Goal: Information Seeking & Learning: Learn about a topic

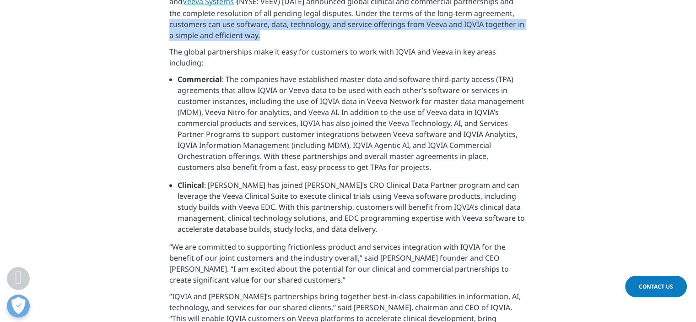
scroll to position [457, 0]
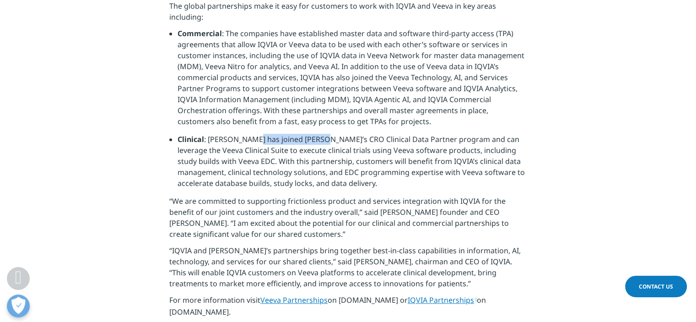
drag, startPoint x: 247, startPoint y: 106, endPoint x: 317, endPoint y: 107, distance: 69.5
click at [317, 134] on li "Clinical : [PERSON_NAME] has joined [PERSON_NAME]’s CRO Clinical Data Partner p…" at bounding box center [351, 165] width 349 height 62
click at [335, 145] on li "Clinical : [PERSON_NAME] has joined [PERSON_NAME]’s CRO Clinical Data Partner p…" at bounding box center [351, 165] width 349 height 62
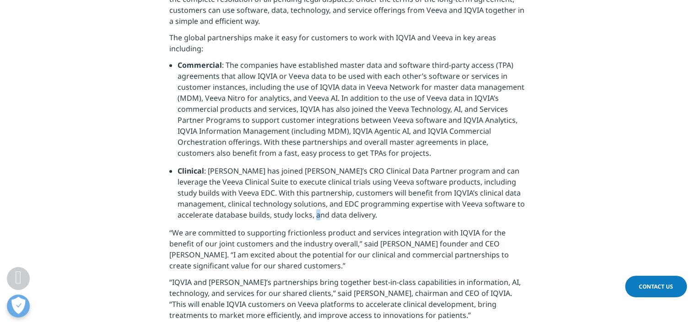
scroll to position [412, 0]
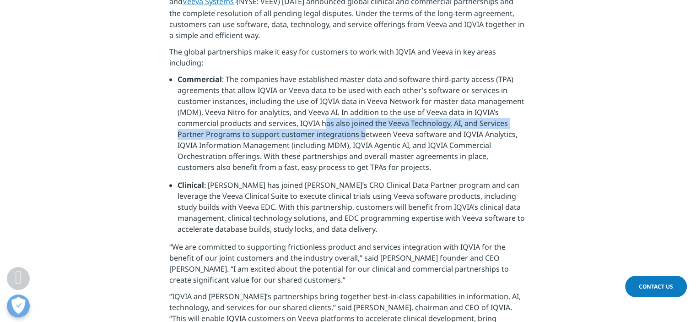
drag, startPoint x: 325, startPoint y: 84, endPoint x: 362, endPoint y: 100, distance: 39.9
click at [362, 100] on li "Commercial : The companies have established master data and software third-part…" at bounding box center [351, 127] width 349 height 106
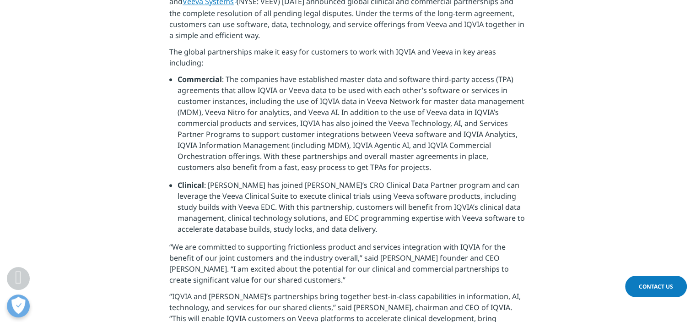
click at [365, 114] on li "Commercial : The companies have established master data and software third-part…" at bounding box center [351, 127] width 349 height 106
drag, startPoint x: 234, startPoint y: 150, endPoint x: 345, endPoint y: 153, distance: 111.2
click at [345, 179] on li "Clinical : [PERSON_NAME] has joined [PERSON_NAME]’s CRO Clinical Data Partner p…" at bounding box center [351, 210] width 349 height 62
click at [326, 179] on li "Clinical : [PERSON_NAME] has joined [PERSON_NAME]’s CRO Clinical Data Partner p…" at bounding box center [351, 210] width 349 height 62
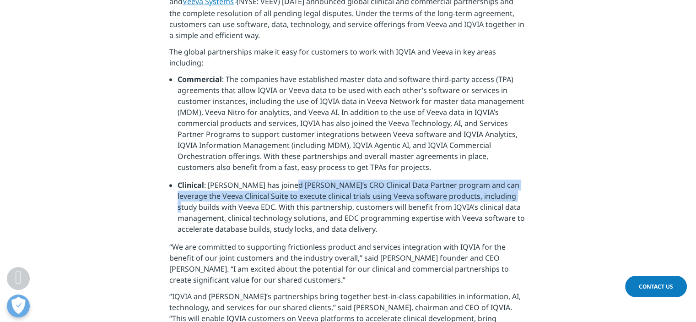
drag, startPoint x: 288, startPoint y: 151, endPoint x: 511, endPoint y: 166, distance: 223.7
click at [511, 179] on li "Clinical : [PERSON_NAME] has joined [PERSON_NAME]’s CRO Clinical Data Partner p…" at bounding box center [351, 210] width 349 height 62
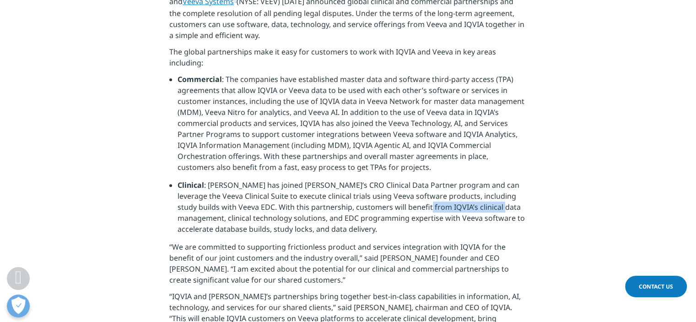
drag, startPoint x: 421, startPoint y: 177, endPoint x: 510, endPoint y: 175, distance: 89.7
click at [510, 179] on li "Clinical : [PERSON_NAME] has joined [PERSON_NAME]’s CRO Clinical Data Partner p…" at bounding box center [351, 210] width 349 height 62
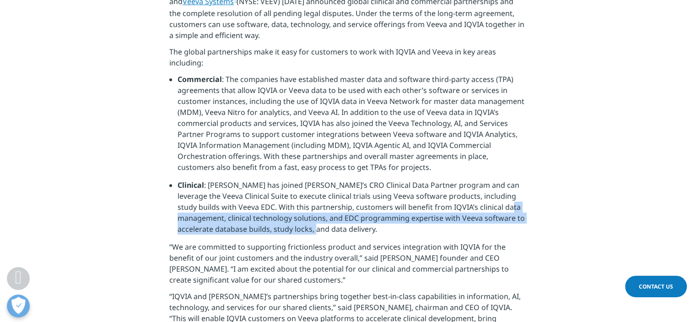
drag, startPoint x: 180, startPoint y: 180, endPoint x: 332, endPoint y: 191, distance: 152.3
click at [332, 191] on li "Clinical : [PERSON_NAME] has joined [PERSON_NAME]’s CRO Clinical Data Partner p…" at bounding box center [351, 210] width 349 height 62
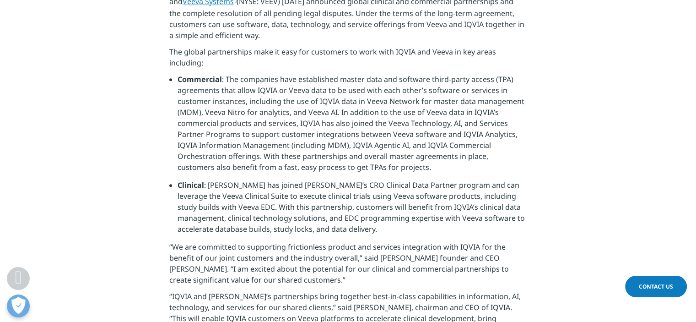
click at [374, 195] on li "Clinical : [PERSON_NAME] has joined [PERSON_NAME]’s CRO Clinical Data Partner p…" at bounding box center [351, 210] width 349 height 62
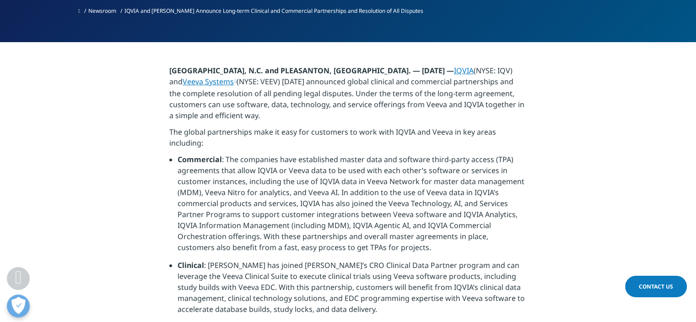
scroll to position [320, 0]
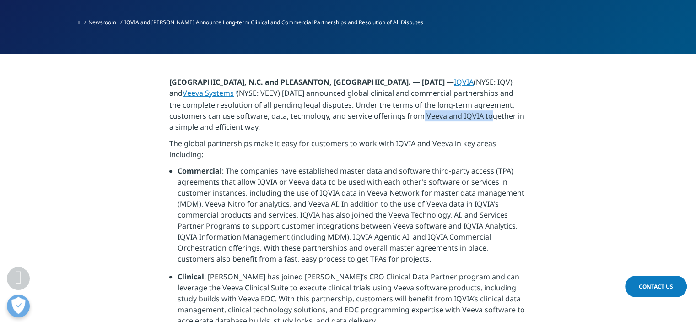
drag, startPoint x: 419, startPoint y: 80, endPoint x: 487, endPoint y: 86, distance: 68.4
click at [487, 86] on p "[GEOGRAPHIC_DATA], N.C. and PLEASANTON, [GEOGRAPHIC_DATA]. — [DATE] — IQVIA (NY…" at bounding box center [347, 106] width 357 height 61
drag, startPoint x: 485, startPoint y: 102, endPoint x: 484, endPoint y: 94, distance: 8.2
click at [485, 101] on p "[GEOGRAPHIC_DATA], N.C. and PLEASANTON, [GEOGRAPHIC_DATA]. — [DATE] — IQVIA (NY…" at bounding box center [347, 106] width 357 height 61
drag, startPoint x: 478, startPoint y: 84, endPoint x: 418, endPoint y: 83, distance: 59.5
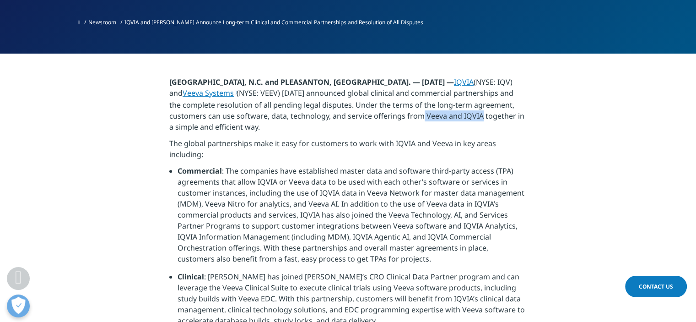
click at [418, 83] on p "[GEOGRAPHIC_DATA], N.C. and PLEASANTON, [GEOGRAPHIC_DATA]. — [DATE] — IQVIA (NY…" at bounding box center [347, 106] width 357 height 61
click at [428, 86] on p "[GEOGRAPHIC_DATA], N.C. and PLEASANTON, [GEOGRAPHIC_DATA]. — [DATE] — IQVIA (NY…" at bounding box center [347, 106] width 357 height 61
click at [445, 81] on p "[GEOGRAPHIC_DATA], N.C. and PLEASANTON, [GEOGRAPHIC_DATA]. — [DATE] — IQVIA (NY…" at bounding box center [347, 106] width 357 height 61
click at [472, 93] on p "[GEOGRAPHIC_DATA], N.C. and PLEASANTON, [GEOGRAPHIC_DATA]. — [DATE] — IQVIA (NY…" at bounding box center [347, 106] width 357 height 61
